Goal: Book appointment/travel/reservation

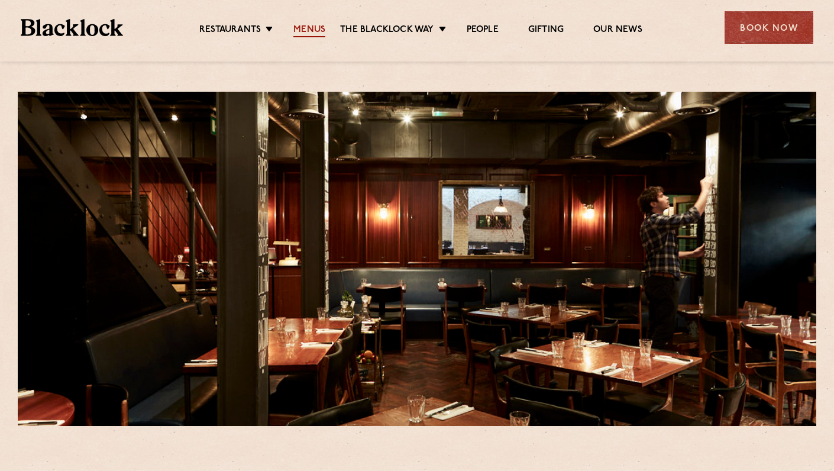
click at [308, 25] on link "Menus" at bounding box center [309, 30] width 32 height 13
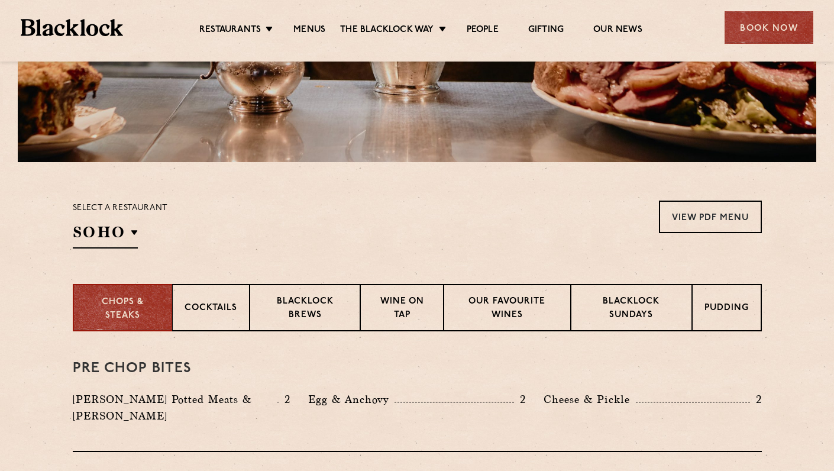
scroll to position [316, 0]
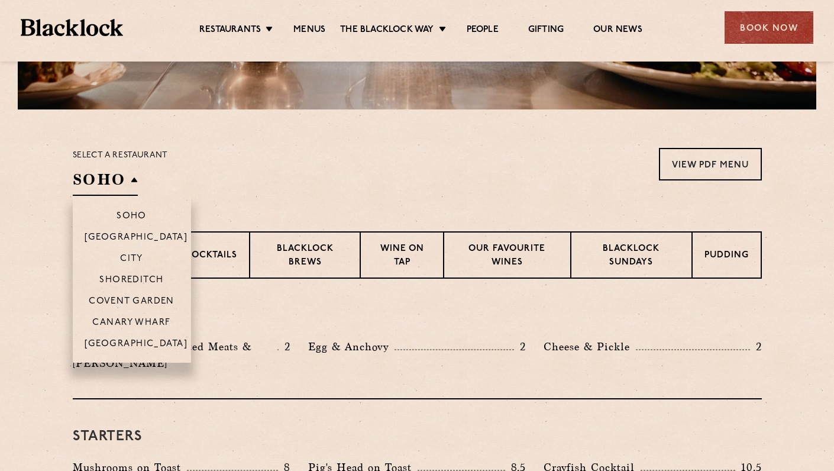
click at [135, 180] on h2 "SOHO" at bounding box center [105, 182] width 65 height 27
click at [131, 294] on li "Covent Garden" at bounding box center [132, 300] width 118 height 21
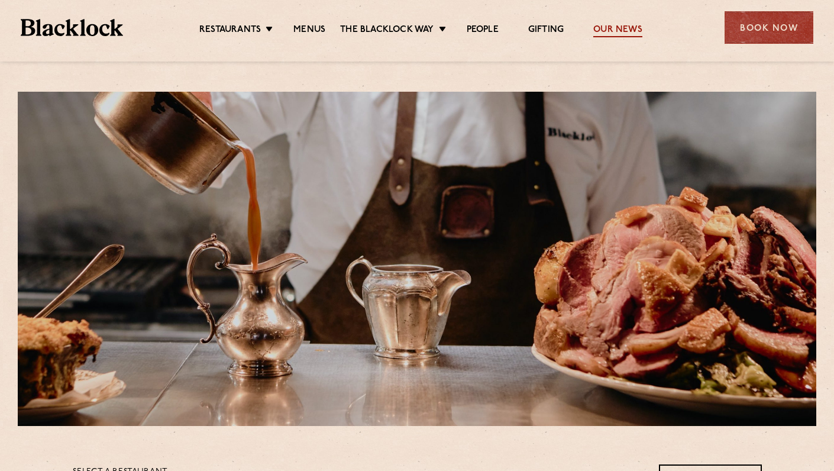
scroll to position [0, 0]
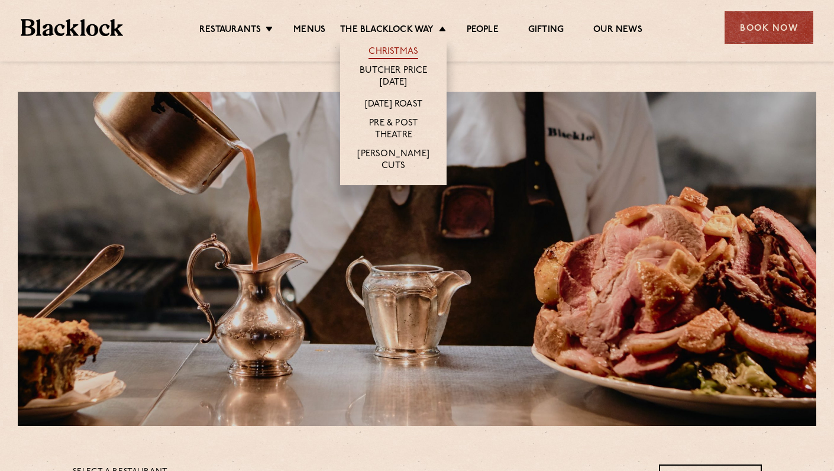
click at [391, 50] on link "Christmas" at bounding box center [393, 52] width 50 height 13
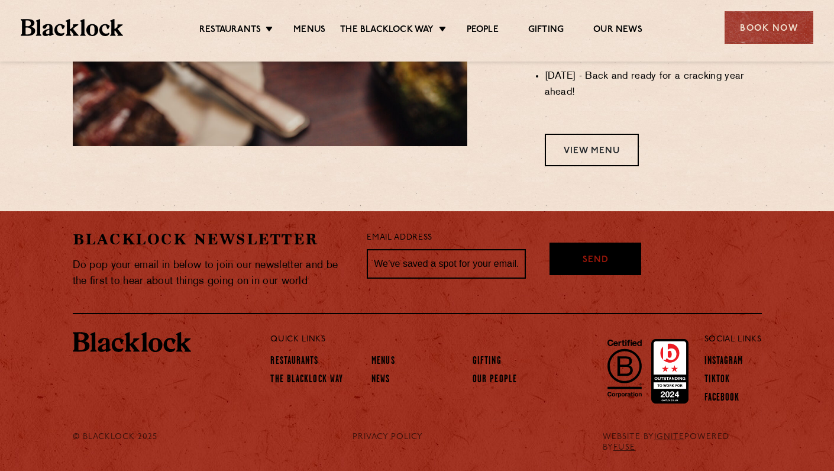
scroll to position [1101, 0]
click at [579, 157] on link "View Menu" at bounding box center [592, 150] width 94 height 33
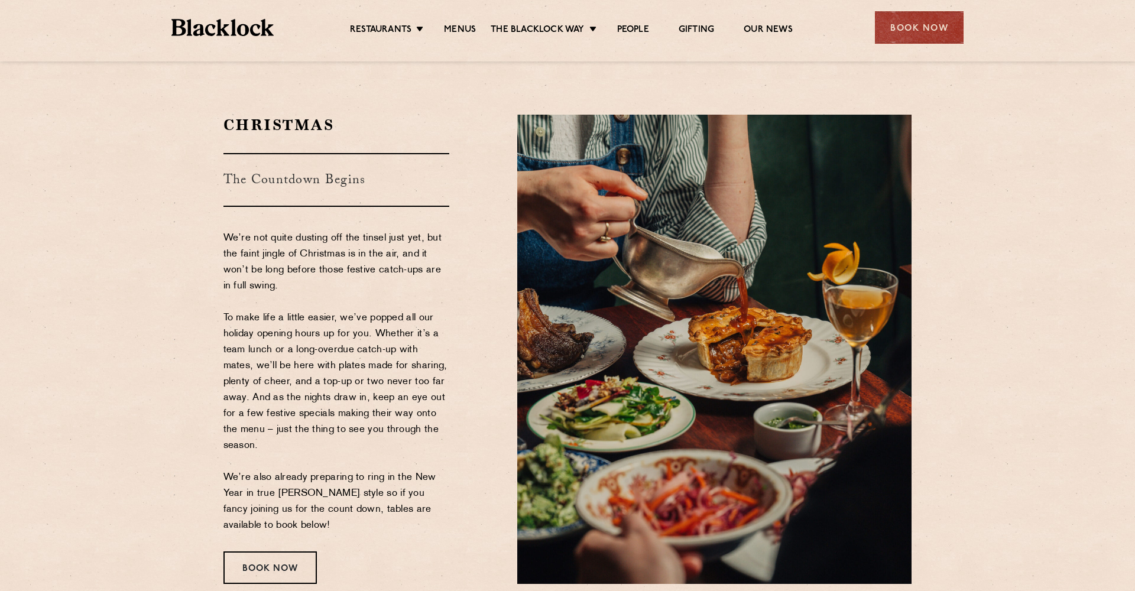
scroll to position [141, 0]
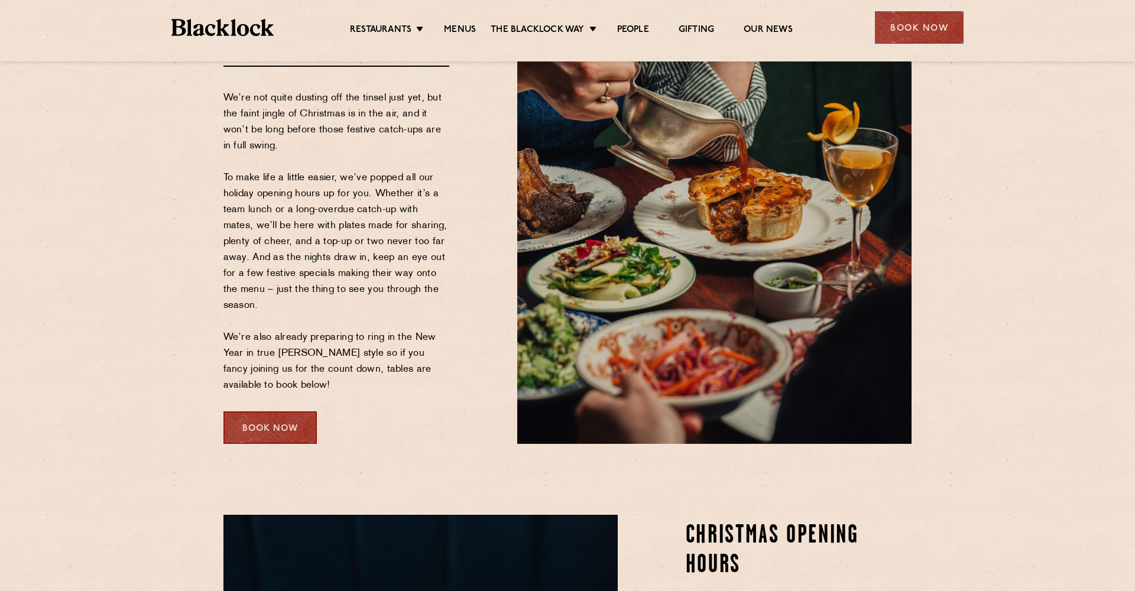
click at [288, 432] on div "Book Now" at bounding box center [270, 428] width 93 height 33
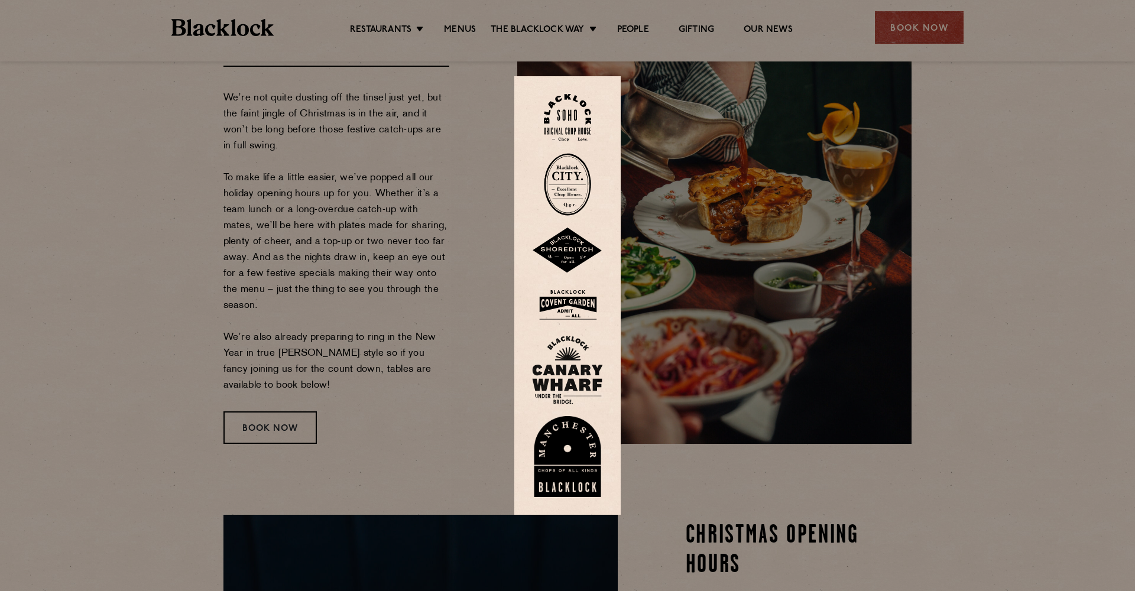
click at [574, 319] on img at bounding box center [567, 305] width 71 height 38
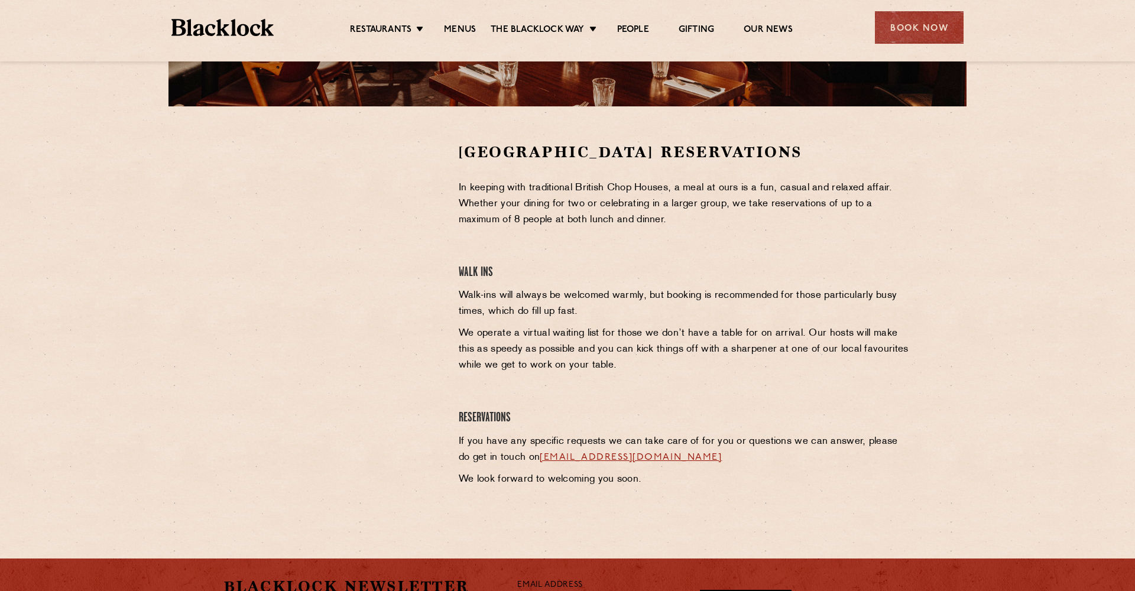
scroll to position [316, 0]
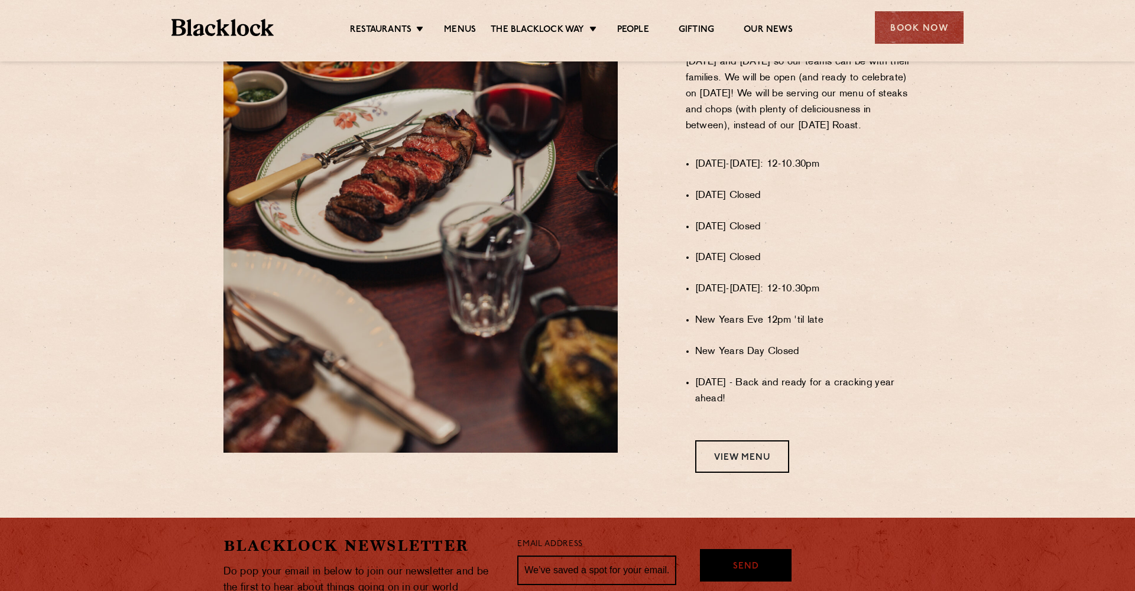
scroll to position [800, 0]
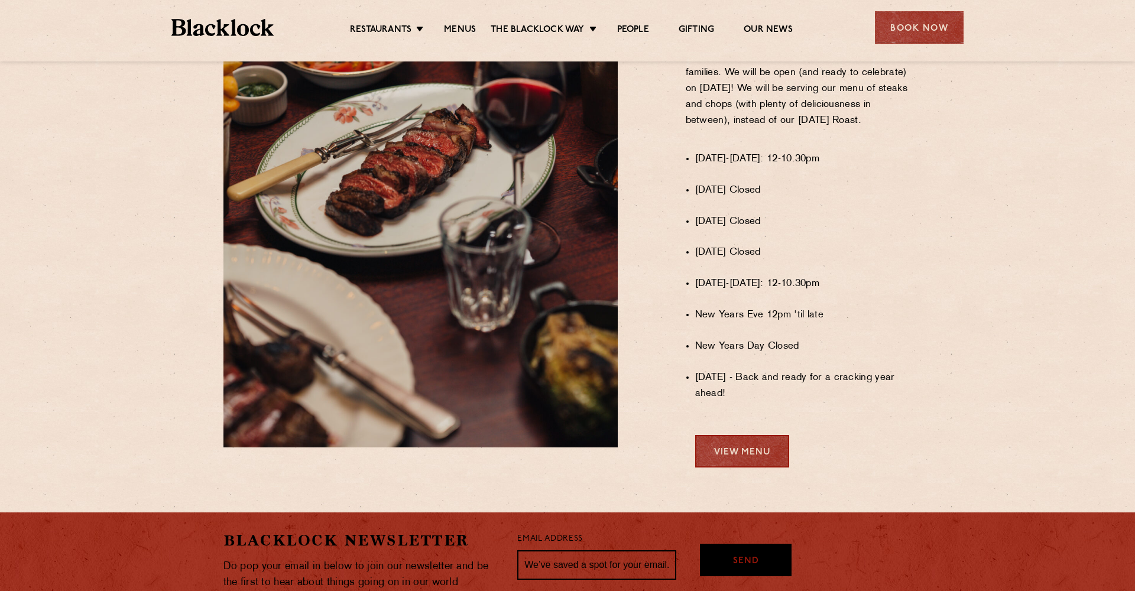
click at [745, 456] on link "View Menu" at bounding box center [742, 451] width 94 height 33
